Goal: Task Accomplishment & Management: Use online tool/utility

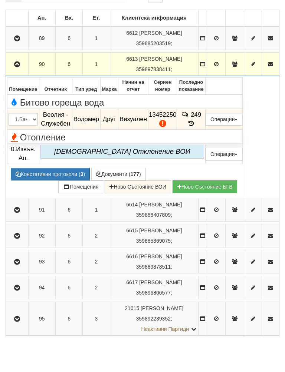
scroll to position [150, 0]
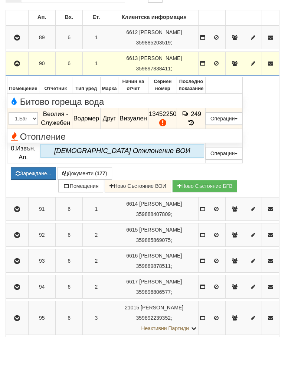
click at [56, 202] on button "Зареждане..." at bounding box center [33, 208] width 45 height 13
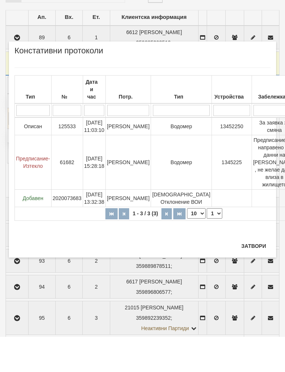
click at [257, 276] on button "Затвори" at bounding box center [254, 282] width 34 height 12
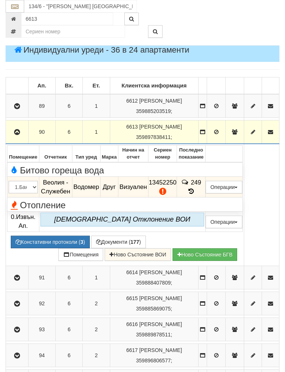
scroll to position [116, 0]
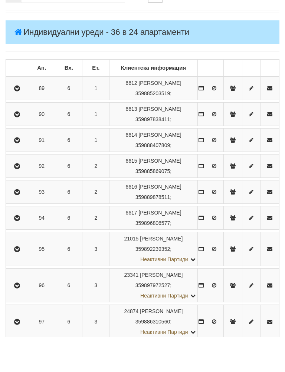
scroll to position [189, 0]
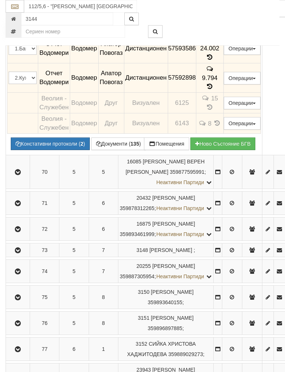
scroll to position [418, 0]
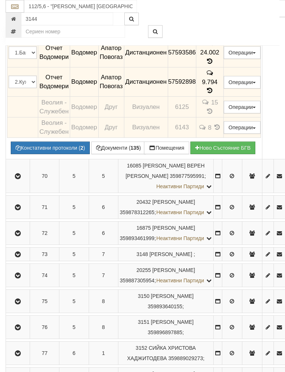
click at [219, 97] on td "9.794" at bounding box center [209, 82] width 27 height 30
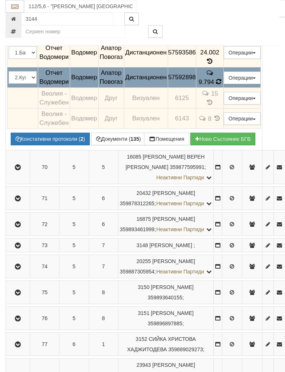
click at [211, 97] on span at bounding box center [206, 93] width 10 height 7
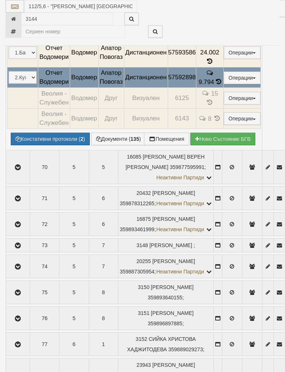
select select "10"
select select "1"
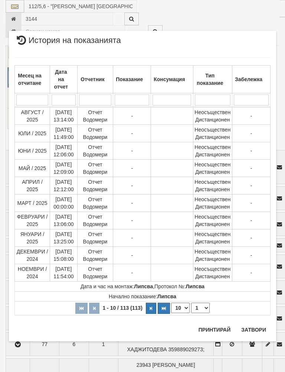
click at [257, 330] on button "Затвори" at bounding box center [254, 330] width 34 height 12
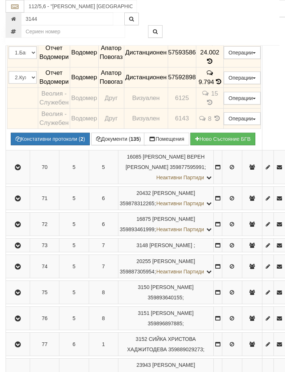
click at [217, 67] on td "24.002" at bounding box center [209, 53] width 27 height 30
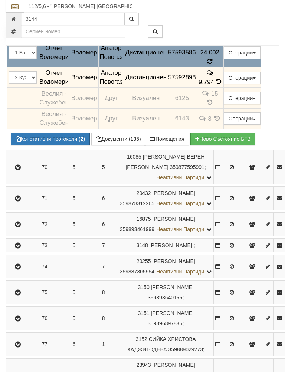
click at [213, 65] on icon at bounding box center [210, 61] width 6 height 7
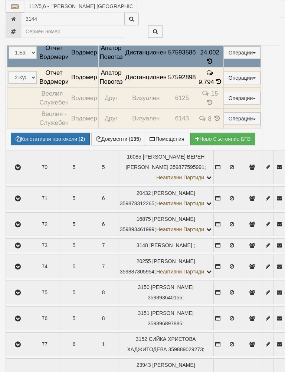
select select "10"
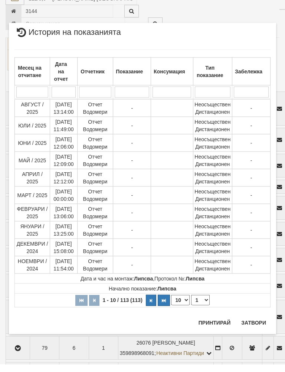
scroll to position [470, 0]
click at [156, 303] on button "button" at bounding box center [151, 308] width 10 height 11
select select "2"
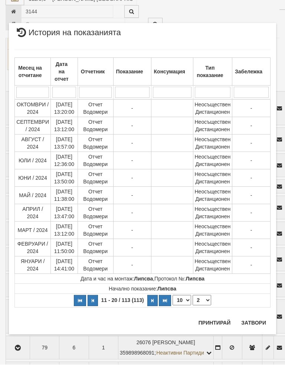
click at [256, 326] on button "Затвори" at bounding box center [254, 331] width 34 height 12
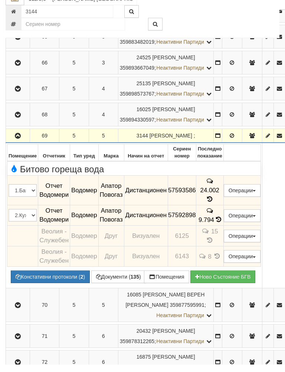
scroll to position [275, 0]
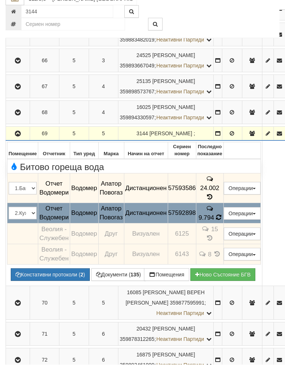
click at [221, 227] on icon at bounding box center [218, 224] width 6 height 7
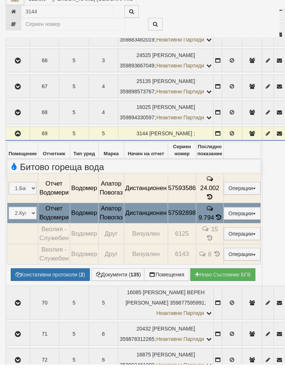
select select "10"
select select "1"
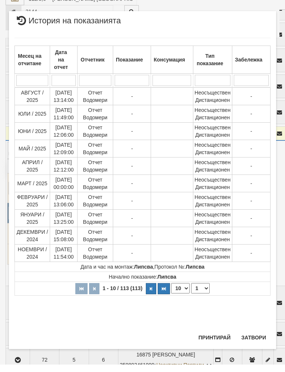
click at [254, 339] on button "Затвори" at bounding box center [254, 345] width 34 height 12
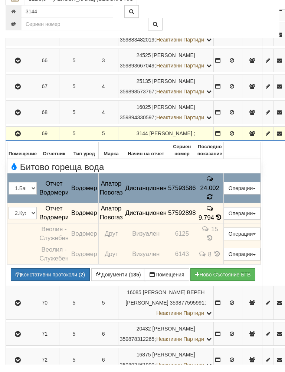
click at [213, 204] on icon at bounding box center [209, 205] width 6 height 6
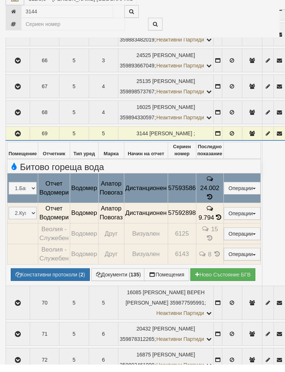
select select "10"
select select "1"
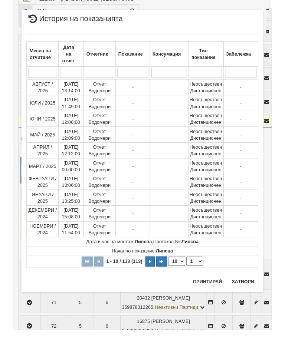
scroll to position [338, 0]
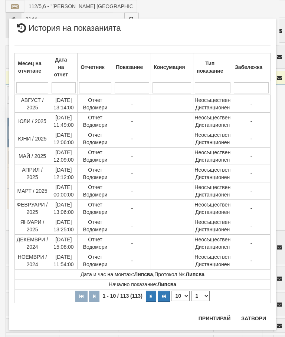
click at [255, 320] on button "Затвори" at bounding box center [254, 319] width 34 height 12
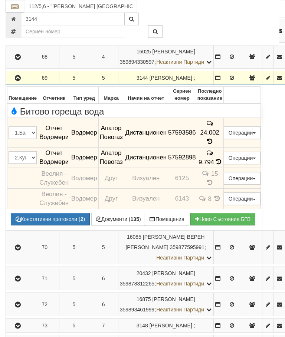
click at [213, 145] on icon at bounding box center [209, 141] width 7 height 7
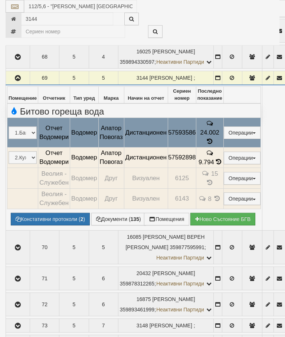
select select "10"
select select "1"
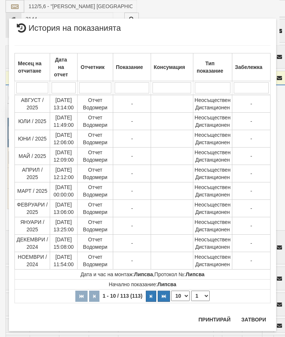
click at [253, 323] on button "Затвори" at bounding box center [254, 320] width 34 height 12
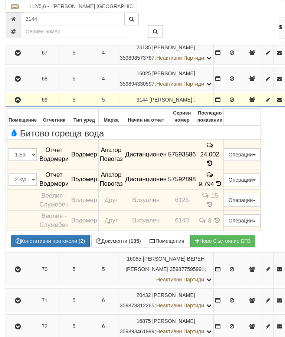
scroll to position [317, 0]
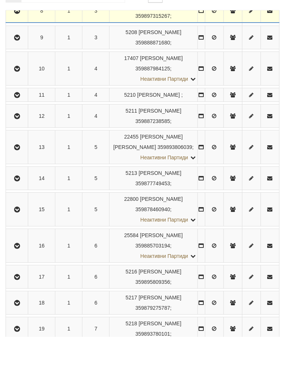
scroll to position [366, 0]
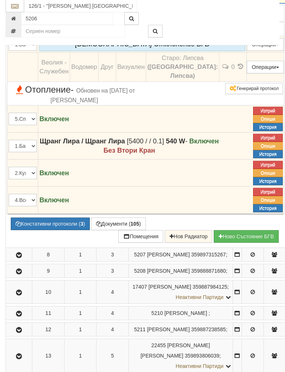
scroll to position [337, 0]
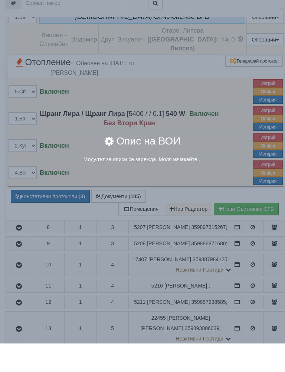
click at [230, 222] on div "× Опис на ВОИ Модулът за описи се зарежда. Моля изчакайте..." at bounding box center [142, 186] width 285 height 372
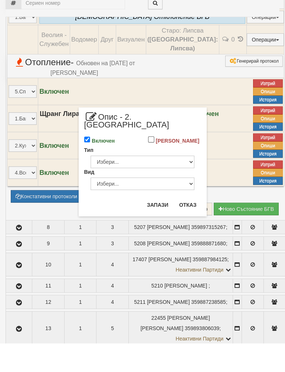
click at [86, 165] on input "Включен" at bounding box center [87, 168] width 6 height 6
checkbox input "false"
click at [155, 228] on button "Запази" at bounding box center [157, 234] width 30 height 12
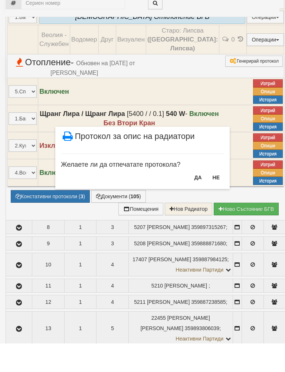
click at [213, 200] on button "НЕ" at bounding box center [216, 206] width 16 height 12
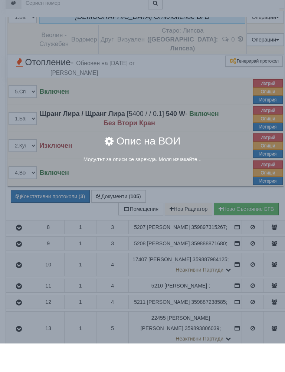
click at [230, 184] on div "Модулът за описи се зарежда. Моля изчакайте..." at bounding box center [142, 187] width 256 height 7
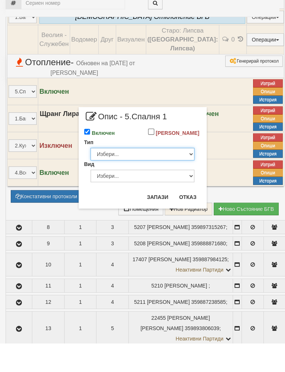
click at [185, 177] on select "Избери... Глидер Панел Тръбно конвекторен Щранг Лира Лира Друг Тип" at bounding box center [142, 183] width 104 height 13
select select "0"
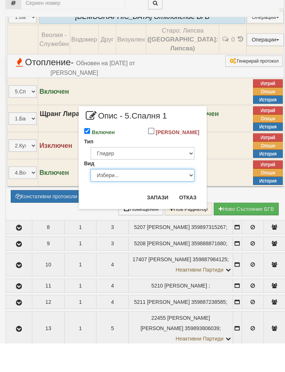
click at [174, 198] on select "Избери... Алуминий Чугун Стомана" at bounding box center [142, 204] width 104 height 13
select select "0"
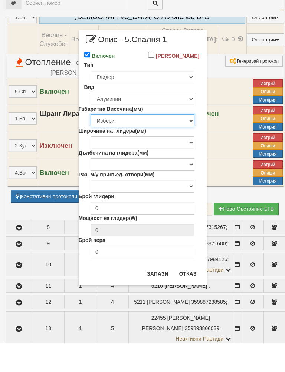
click at [182, 143] on select "Избери 200 240 250 280 285 290 330 350 380 390 400 422 423 425 430 440 450 480 …" at bounding box center [142, 149] width 104 height 13
select select "572"
type input "154"
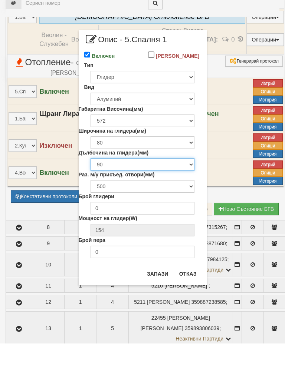
click at [183, 187] on select "90 98" at bounding box center [142, 193] width 104 height 13
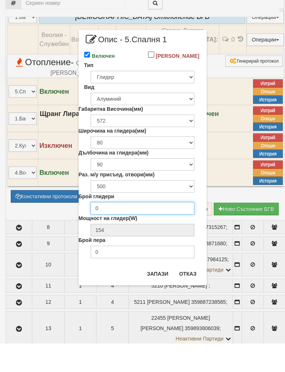
click at [172, 231] on input "0" at bounding box center [142, 237] width 104 height 13
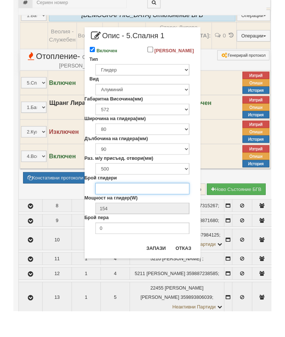
scroll to position [346, 0]
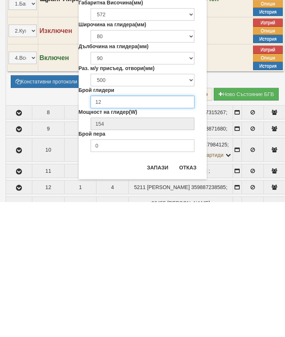
type input "12"
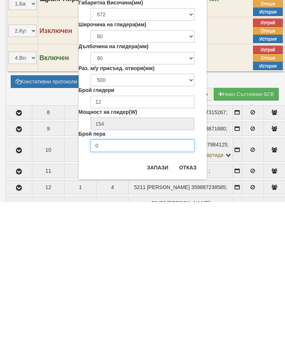
click at [146, 274] on input "0" at bounding box center [142, 280] width 104 height 13
type input "5"
click at [156, 297] on button "Запази" at bounding box center [157, 303] width 30 height 12
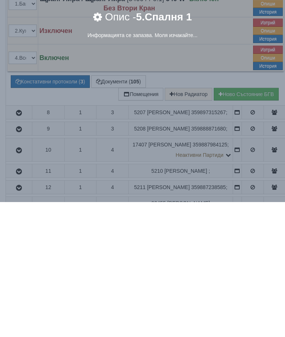
scroll to position [481, 0]
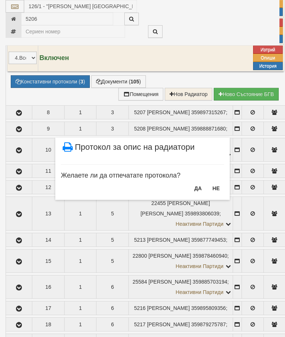
click at [213, 188] on button "НЕ" at bounding box center [216, 188] width 16 height 12
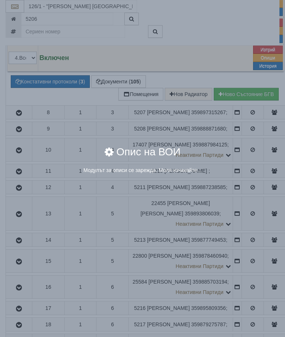
click at [229, 134] on div "× Опис на ВОИ Модулът за описи се зарежда. Моля изчакайте..." at bounding box center [142, 93] width 278 height 187
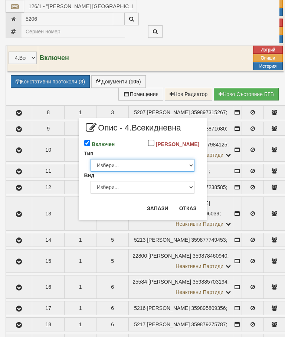
click at [181, 168] on select "Избери... Глидер Панел Тръбно конвекторен Щранг Лира Лира Друг Тип" at bounding box center [142, 165] width 104 height 13
select select "0"
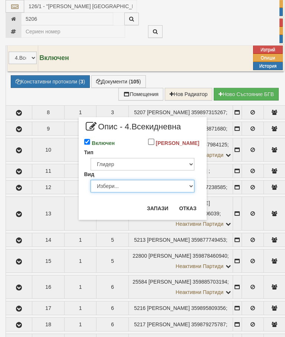
click at [182, 192] on select "Избери... Алуминий Чугун Стомана" at bounding box center [142, 186] width 104 height 13
select select "1"
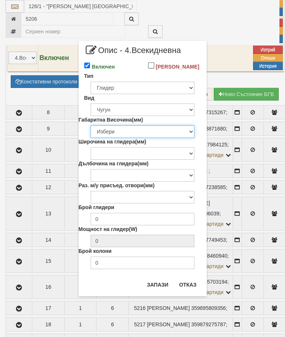
click at [183, 136] on select "Избери 376 380 383 388 390 422 430 560 580 583 588 590 680 683 690 873 980 1090" at bounding box center [142, 131] width 104 height 13
select select "580"
type input "86"
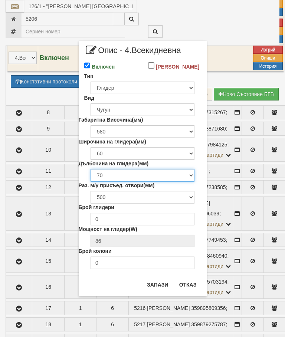
click at [190, 182] on select "70 90 100 110 130 140 150 160 220" at bounding box center [142, 175] width 104 height 13
select select "160"
type input "130"
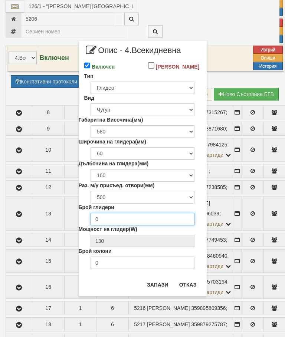
click at [162, 225] on input "0" at bounding box center [142, 219] width 104 height 13
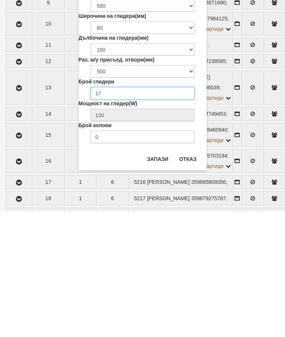
type input "17"
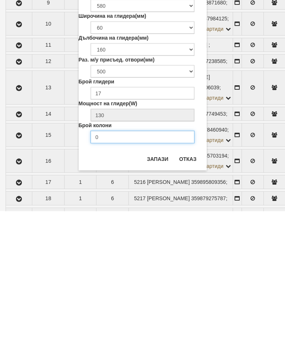
click at [153, 257] on input "0" at bounding box center [142, 263] width 104 height 13
type input "4"
click at [162, 279] on button "Запази" at bounding box center [157, 285] width 30 height 12
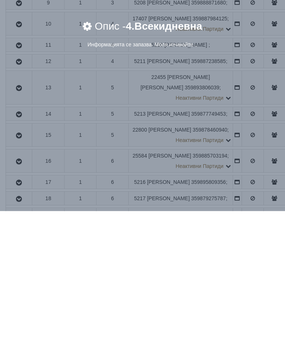
scroll to position [607, 0]
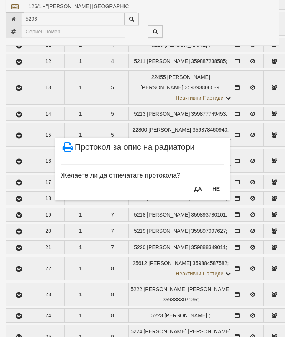
click at [218, 188] on button "НЕ" at bounding box center [216, 189] width 16 height 12
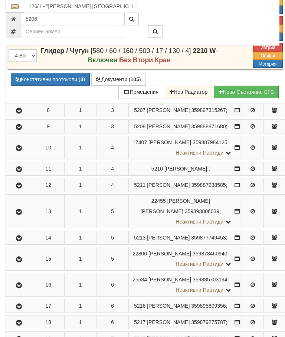
scroll to position [478, 0]
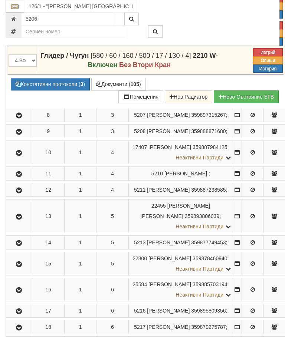
click at [14, 118] on icon "button" at bounding box center [18, 115] width 9 height 5
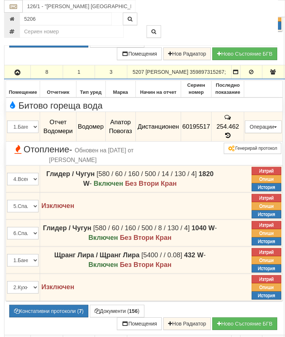
scroll to position [523, 1]
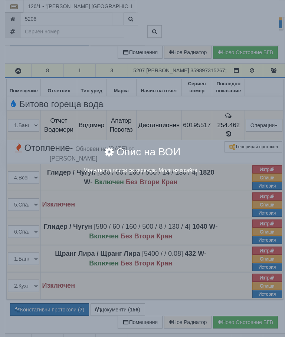
click at [251, 285] on div "× Опис на ВОИ Модулът за описи се зарежда. Моля изчакайте..." at bounding box center [142, 168] width 285 height 337
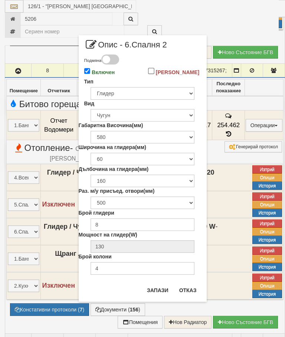
click at [89, 72] on input "Включен" at bounding box center [87, 71] width 6 height 6
checkbox input "false"
click at [154, 290] on button "Запази" at bounding box center [157, 290] width 30 height 12
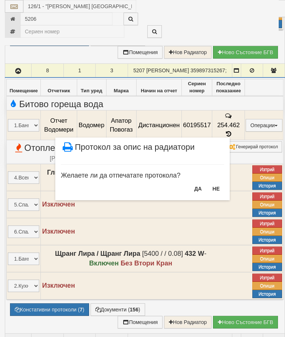
click at [215, 188] on button "НЕ" at bounding box center [216, 189] width 16 height 12
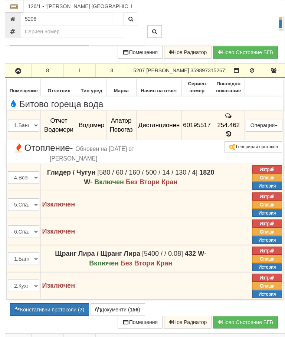
scroll to position [579, 1]
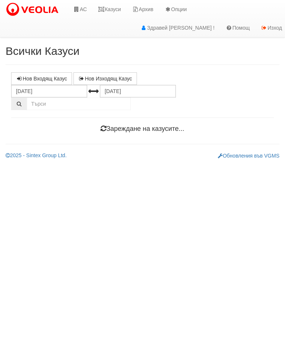
scroll to position [27, 23]
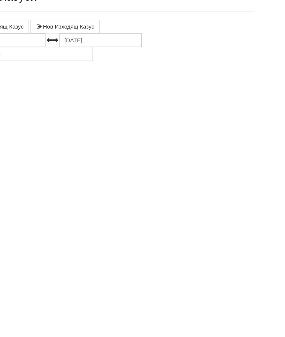
select select "10"
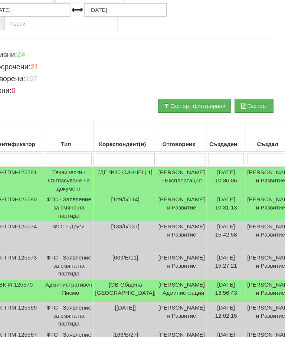
scroll to position [82, 0]
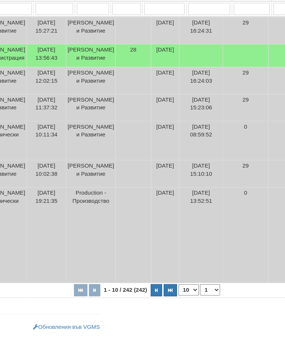
click at [161, 289] on button "button" at bounding box center [166, 294] width 10 height 11
select select "2"
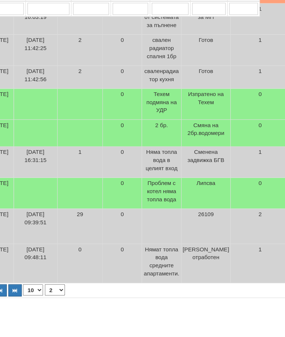
scroll to position [277, 301]
